Goal: Transaction & Acquisition: Purchase product/service

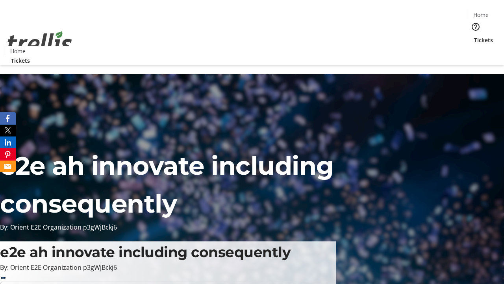
click at [474, 36] on span "Tickets" at bounding box center [483, 40] width 19 height 8
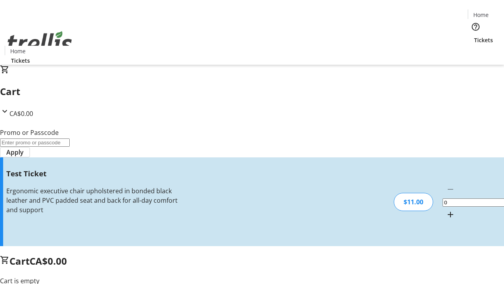
click at [446, 209] on mat-icon "Increment by one" at bounding box center [450, 213] width 9 height 9
type input "1"
type input "UNLOCK"
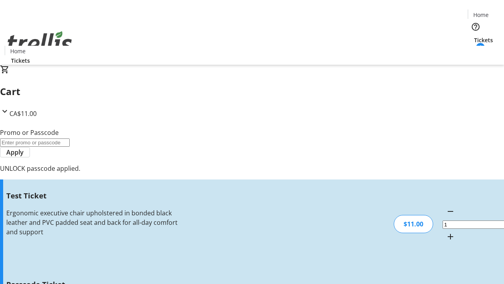
type input "5"
